Goal: Information Seeking & Learning: Learn about a topic

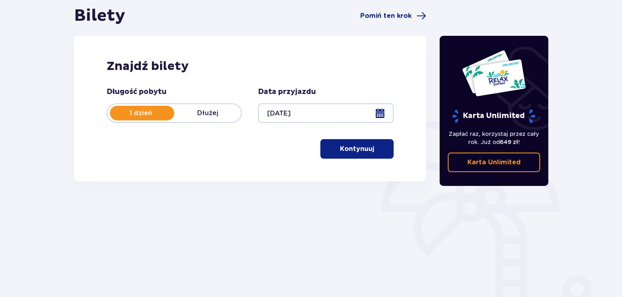
scroll to position [81, 0]
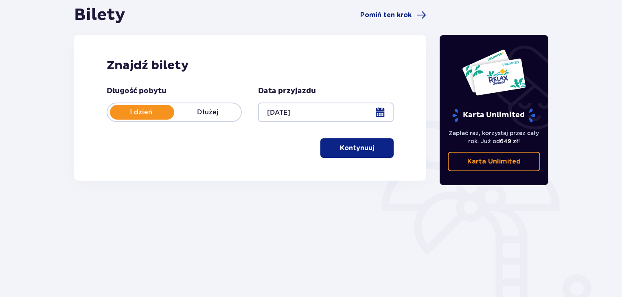
click at [362, 152] on p "Kontynuuj" at bounding box center [357, 148] width 34 height 9
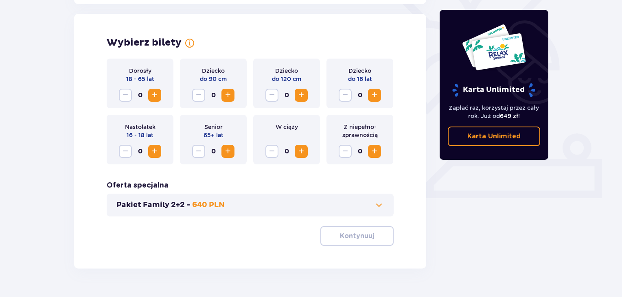
scroll to position [227, 0]
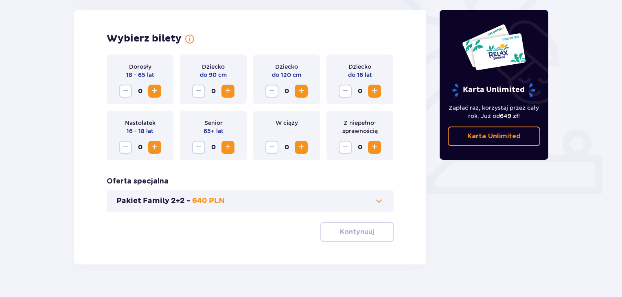
click at [154, 90] on span "Zwiększ" at bounding box center [155, 91] width 10 height 10
click at [373, 93] on span "Zwiększ" at bounding box center [375, 91] width 10 height 10
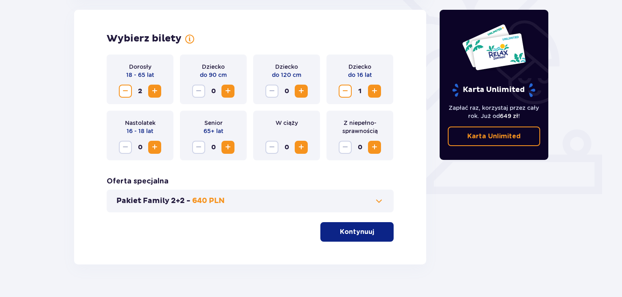
click at [359, 205] on button "Pakiet Family 2+2 - 640 PLN" at bounding box center [251, 201] width 268 height 10
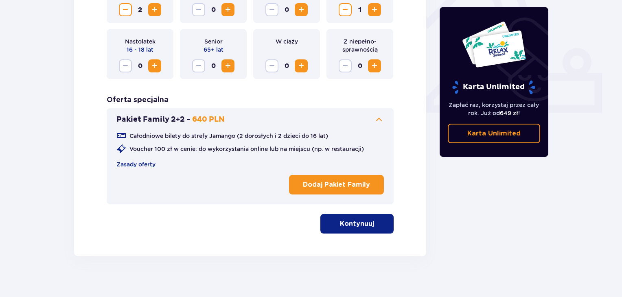
click at [342, 223] on p "Kontynuuj" at bounding box center [357, 224] width 34 height 9
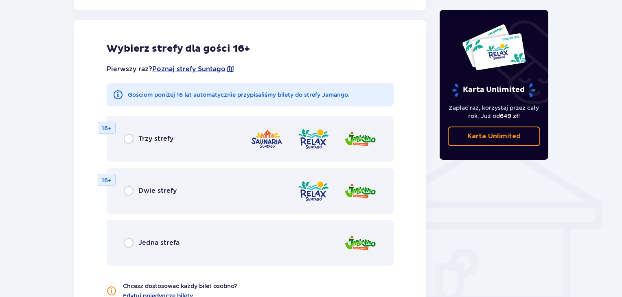
scroll to position [526, 0]
click at [156, 243] on span "Jedna strefa" at bounding box center [159, 242] width 41 height 9
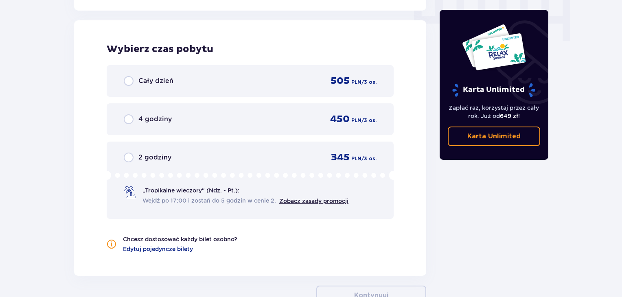
scroll to position [838, 0]
click at [162, 76] on span "Cały dzień" at bounding box center [156, 80] width 35 height 9
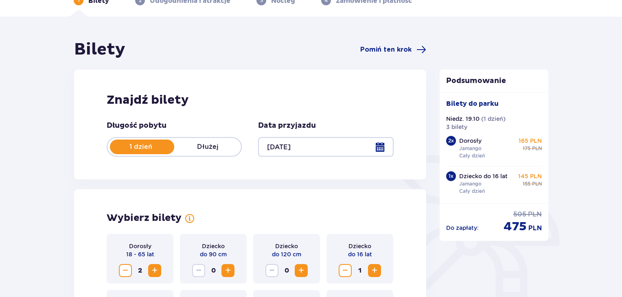
scroll to position [0, 0]
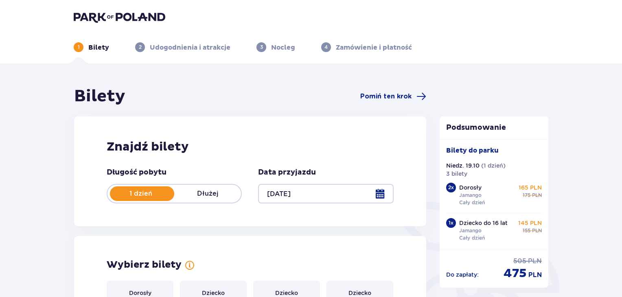
click at [101, 14] on img at bounding box center [120, 16] width 92 height 11
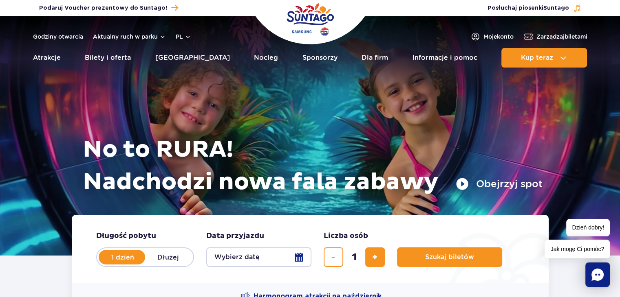
click at [493, 185] on button "Obejrzyj spot" at bounding box center [498, 184] width 87 height 13
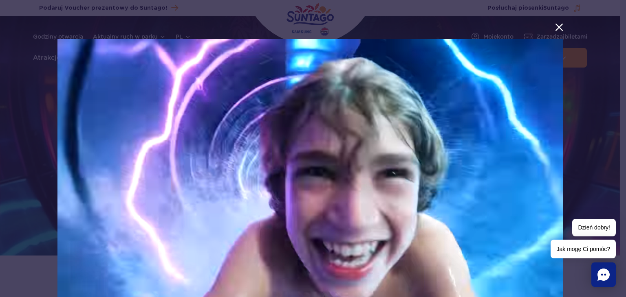
click at [554, 30] on button "menu.aria_label.close_suntago_spot_modal" at bounding box center [559, 27] width 11 height 11
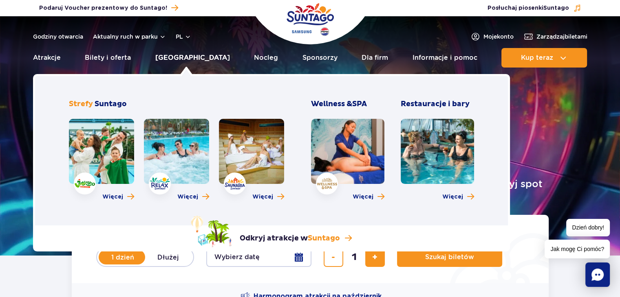
click at [179, 57] on link "[GEOGRAPHIC_DATA]" at bounding box center [192, 58] width 75 height 20
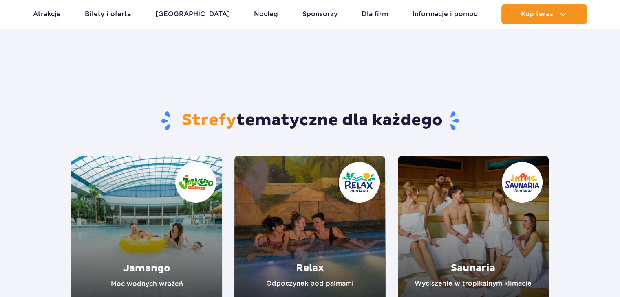
scroll to position [81, 0]
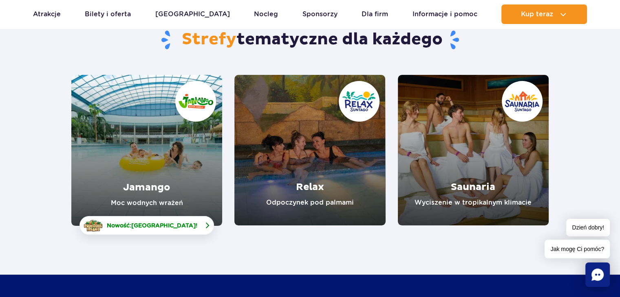
click at [180, 219] on link "Nowość: Crocodile Island !" at bounding box center [146, 225] width 134 height 19
click at [320, 180] on link "Relax" at bounding box center [309, 150] width 151 height 151
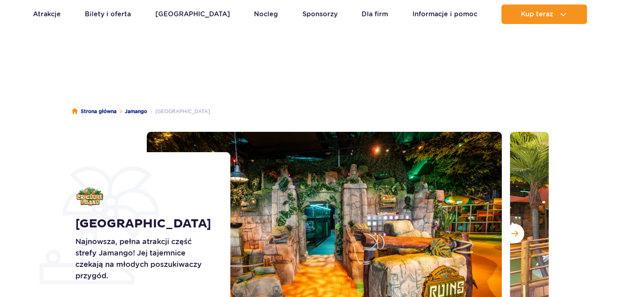
scroll to position [81, 0]
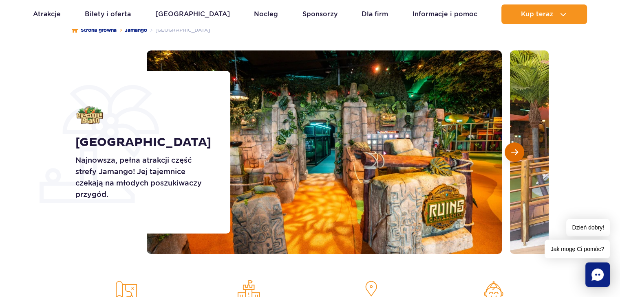
click at [521, 156] on button "Następny slajd" at bounding box center [514, 153] width 20 height 20
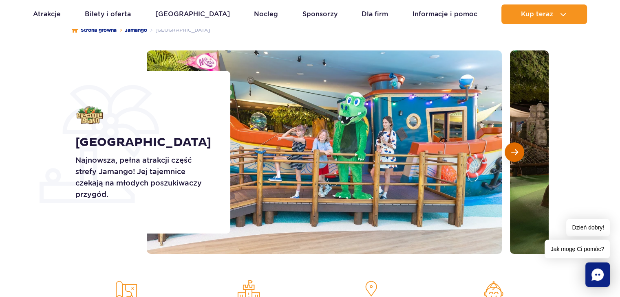
click at [521, 156] on button "Następny slajd" at bounding box center [514, 153] width 20 height 20
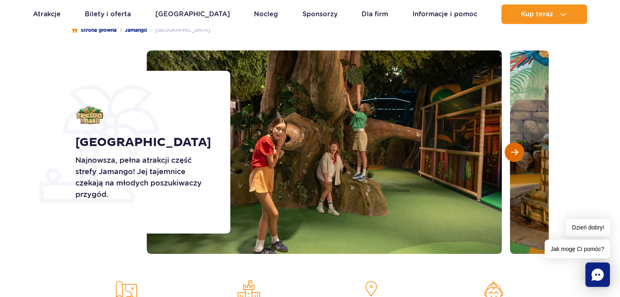
click at [521, 156] on button "Następny slajd" at bounding box center [514, 153] width 20 height 20
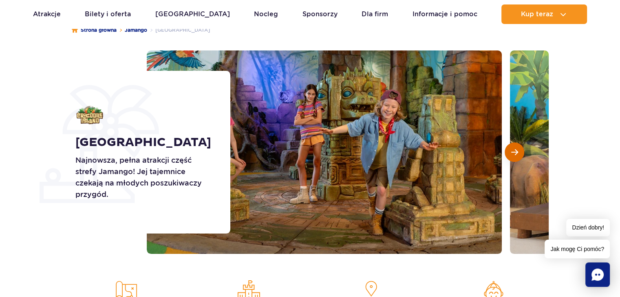
click at [521, 156] on button "Następny slajd" at bounding box center [514, 153] width 20 height 20
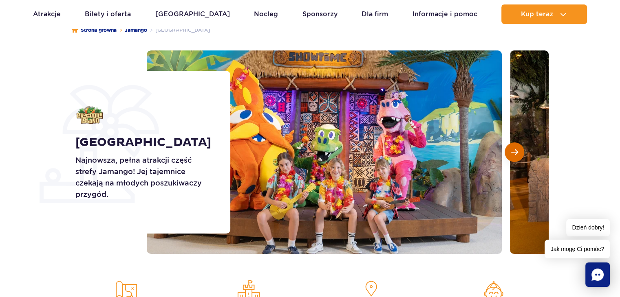
click at [521, 156] on button "Następny slajd" at bounding box center [514, 153] width 20 height 20
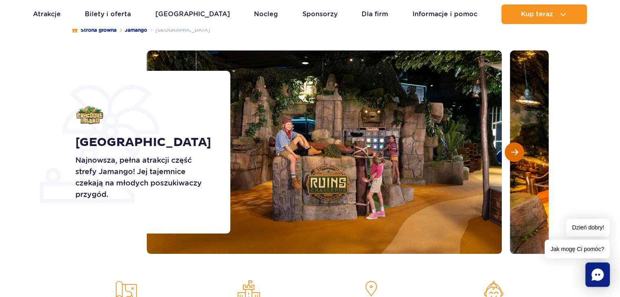
click at [521, 156] on button "Następny slajd" at bounding box center [514, 153] width 20 height 20
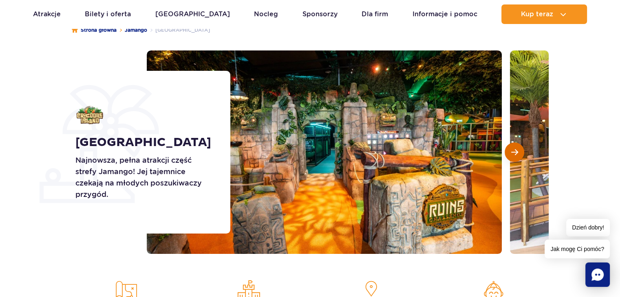
click at [521, 156] on button "Następny slajd" at bounding box center [514, 153] width 20 height 20
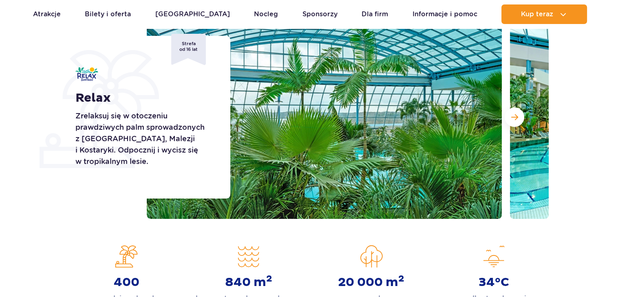
scroll to position [122, 0]
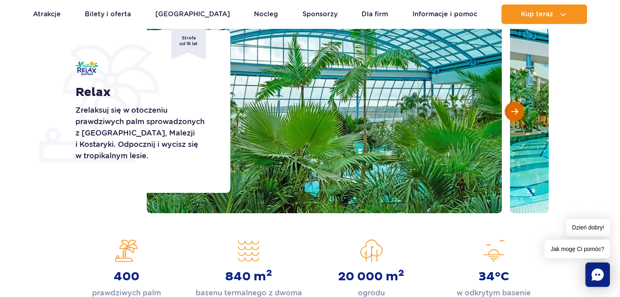
click at [518, 113] on button "Następny slajd" at bounding box center [514, 112] width 20 height 20
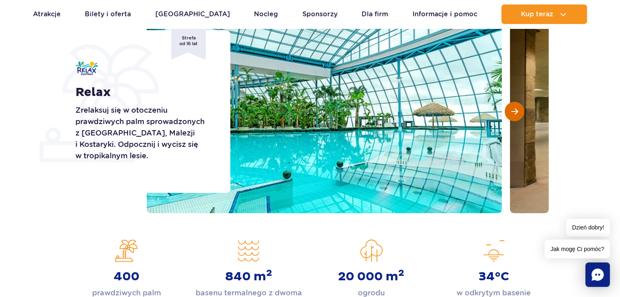
click at [518, 113] on button "Następny slajd" at bounding box center [514, 112] width 20 height 20
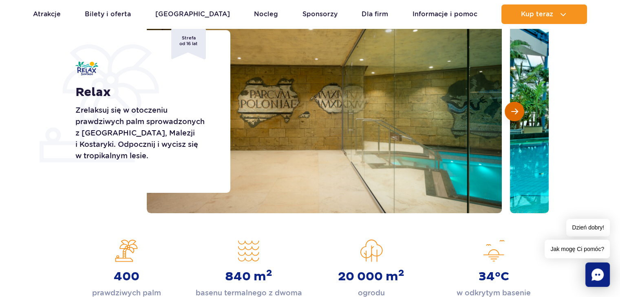
click at [518, 113] on button "Następny slajd" at bounding box center [514, 112] width 20 height 20
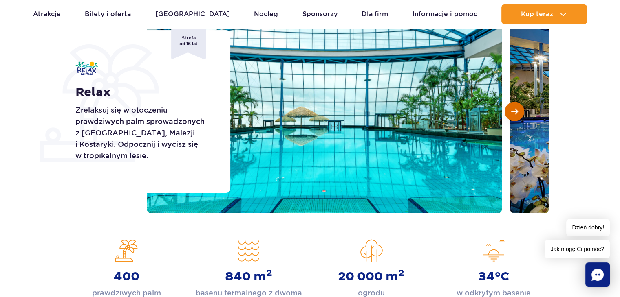
click at [518, 113] on button "Następny slajd" at bounding box center [514, 112] width 20 height 20
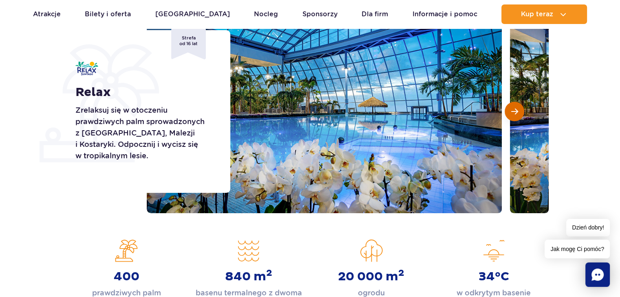
click at [518, 113] on button "Następny slajd" at bounding box center [514, 112] width 20 height 20
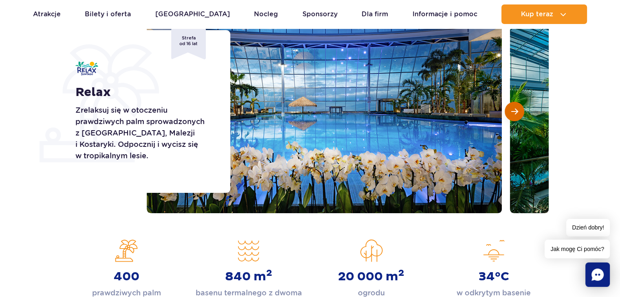
click at [518, 113] on button "Następny slajd" at bounding box center [514, 112] width 20 height 20
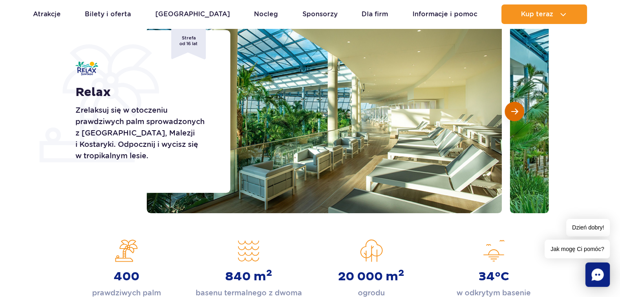
click at [518, 113] on button "Następny slajd" at bounding box center [514, 112] width 20 height 20
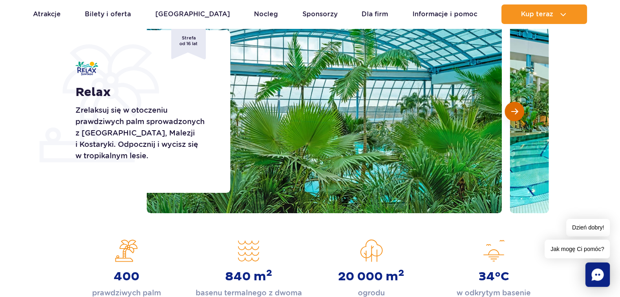
click at [518, 114] on button "Następny slajd" at bounding box center [514, 112] width 20 height 20
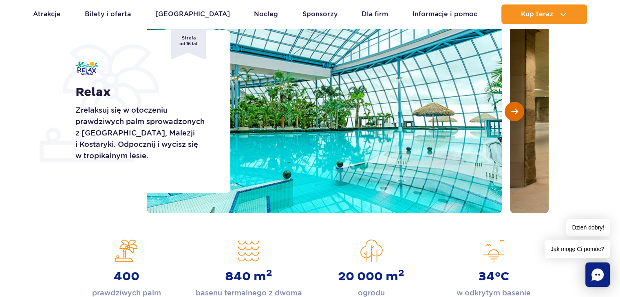
click at [518, 114] on button "Następny slajd" at bounding box center [514, 112] width 20 height 20
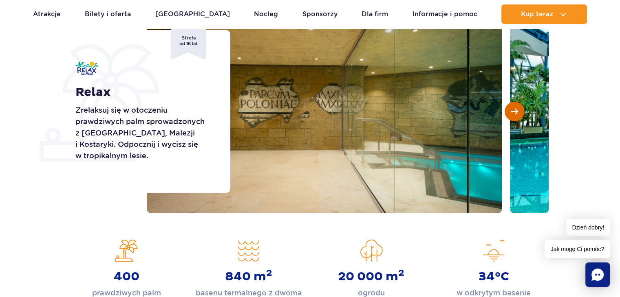
click at [518, 114] on button "Następny slajd" at bounding box center [514, 112] width 20 height 20
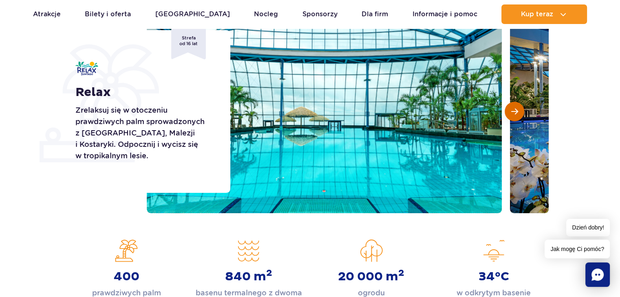
click at [519, 114] on button "Następny slajd" at bounding box center [514, 112] width 20 height 20
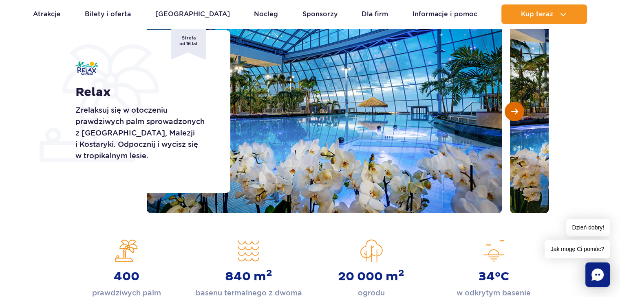
click at [519, 114] on button "Następny slajd" at bounding box center [514, 112] width 20 height 20
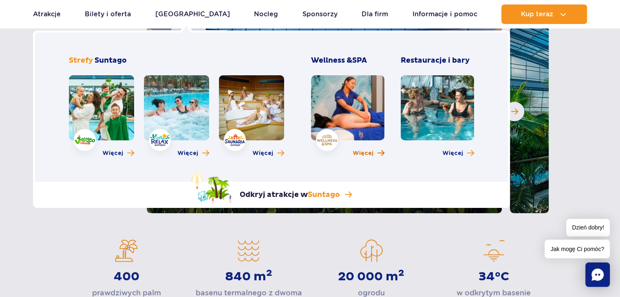
click at [361, 154] on span "Więcej" at bounding box center [362, 154] width 21 height 8
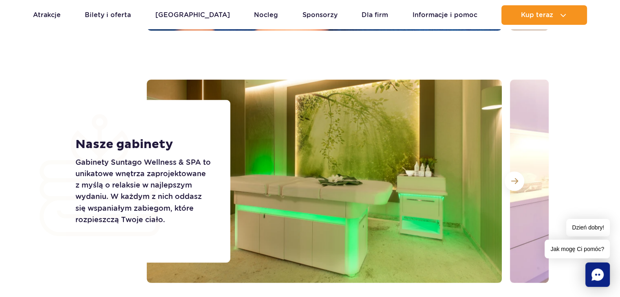
scroll to position [1385, 0]
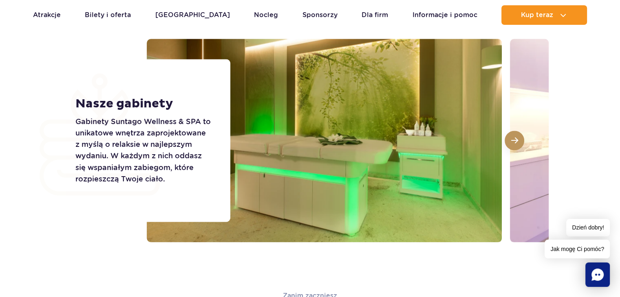
click at [518, 143] on button at bounding box center [514, 141] width 20 height 20
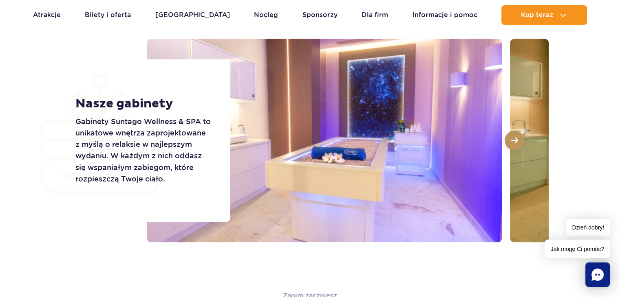
click at [518, 143] on button at bounding box center [514, 141] width 20 height 20
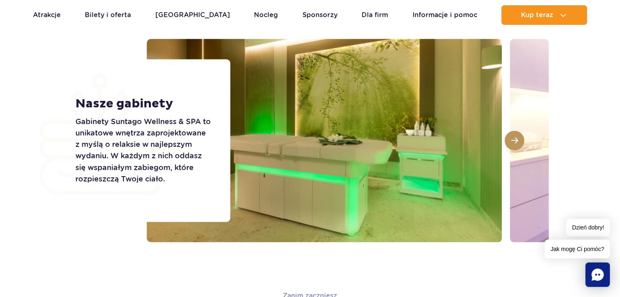
click at [519, 143] on button at bounding box center [514, 141] width 20 height 20
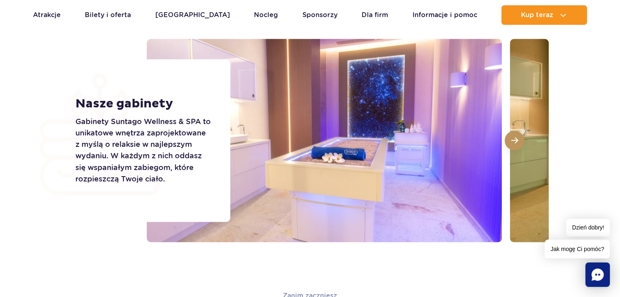
click at [519, 143] on button at bounding box center [514, 141] width 20 height 20
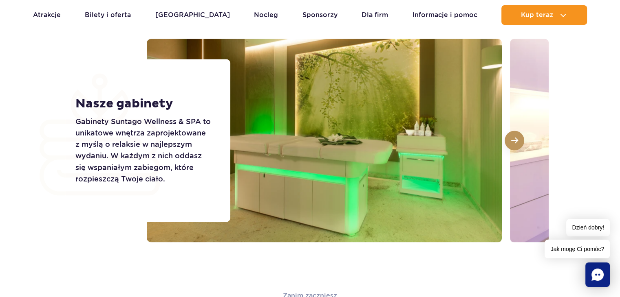
click at [519, 143] on button at bounding box center [514, 141] width 20 height 20
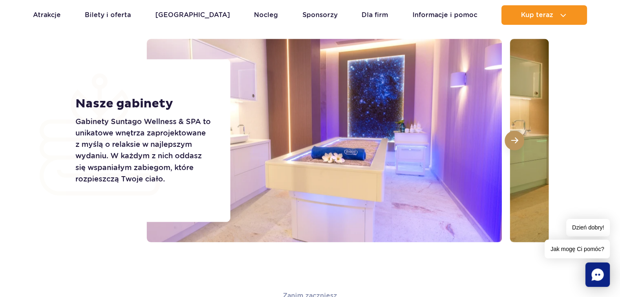
click at [519, 143] on button at bounding box center [514, 141] width 20 height 20
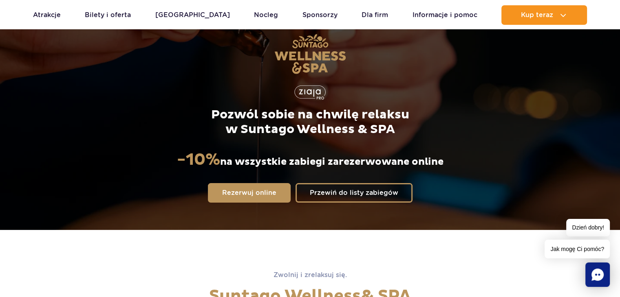
scroll to position [38, 0]
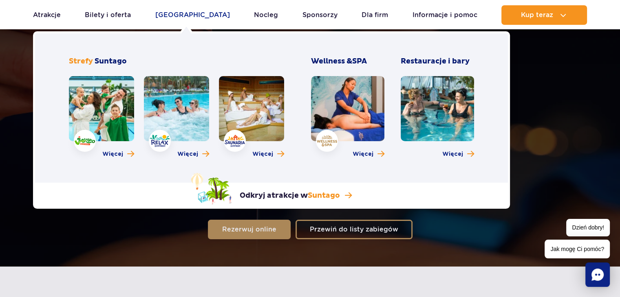
click at [195, 16] on link "[GEOGRAPHIC_DATA]" at bounding box center [192, 15] width 75 height 20
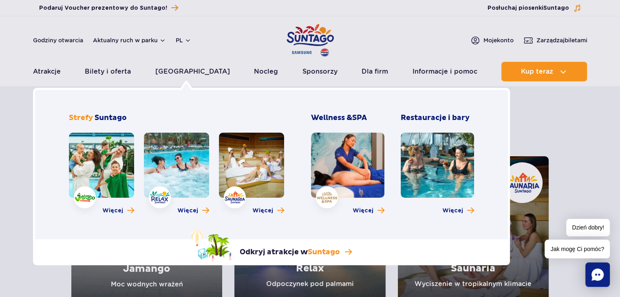
click at [111, 180] on link at bounding box center [101, 165] width 65 height 65
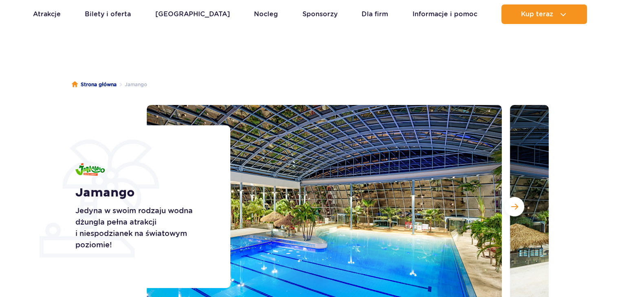
scroll to position [122, 0]
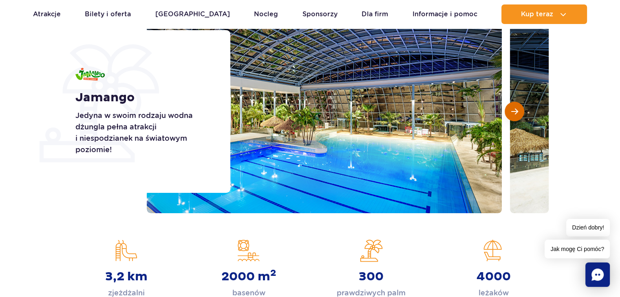
click at [518, 114] on button "Następny slajd" at bounding box center [514, 112] width 20 height 20
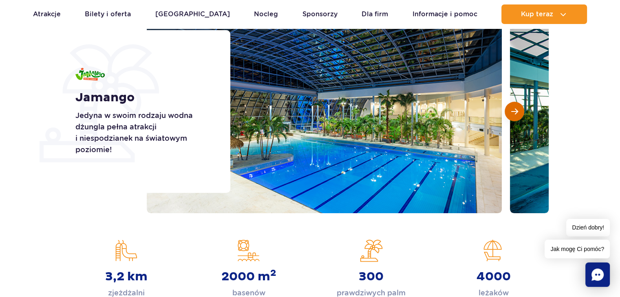
click at [518, 114] on button "Następny slajd" at bounding box center [514, 112] width 20 height 20
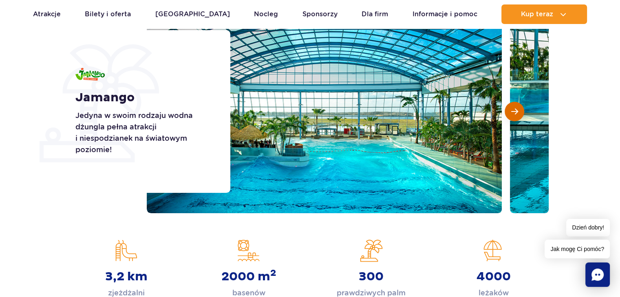
click at [518, 114] on button "Następny slajd" at bounding box center [514, 112] width 20 height 20
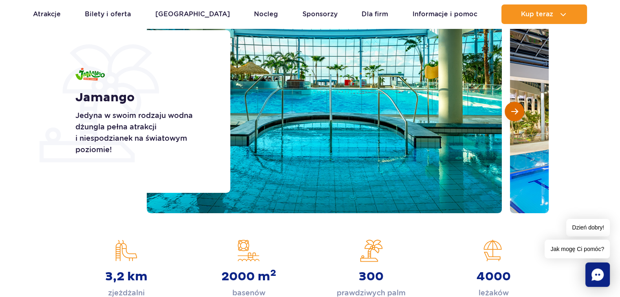
click at [518, 114] on button "Następny slajd" at bounding box center [514, 112] width 20 height 20
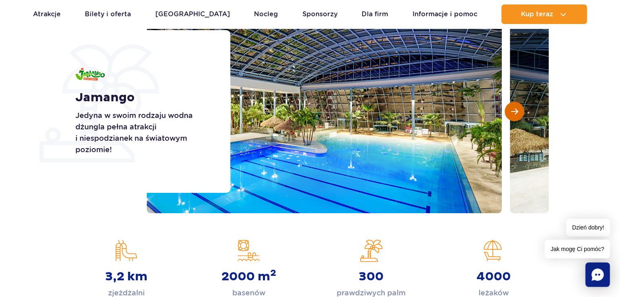
click at [518, 114] on button "Następny slajd" at bounding box center [514, 112] width 20 height 20
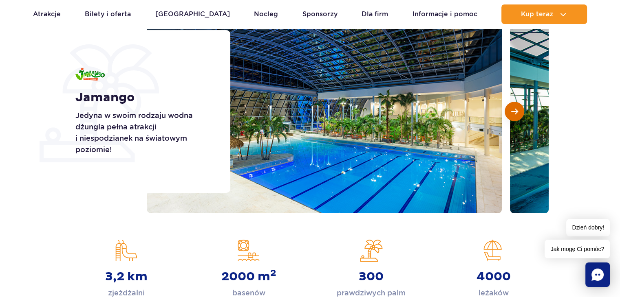
click at [517, 114] on span "Następny slajd" at bounding box center [514, 111] width 7 height 7
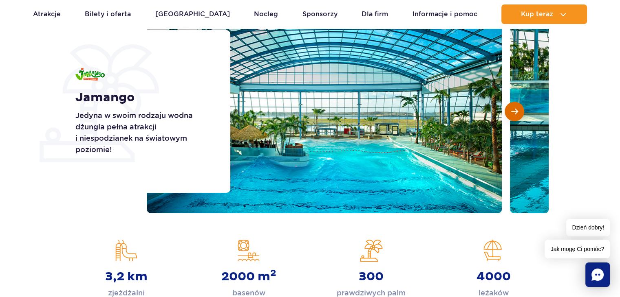
click at [517, 114] on span "Następny slajd" at bounding box center [514, 111] width 7 height 7
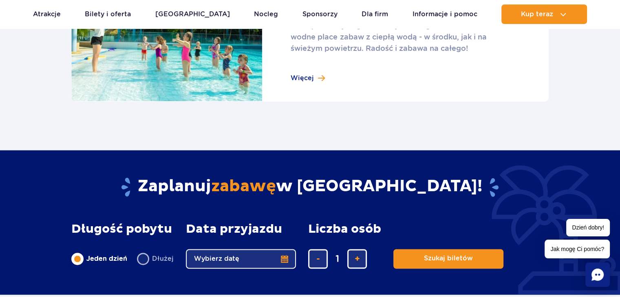
scroll to position [1263, 0]
